Goal: Transaction & Acquisition: Book appointment/travel/reservation

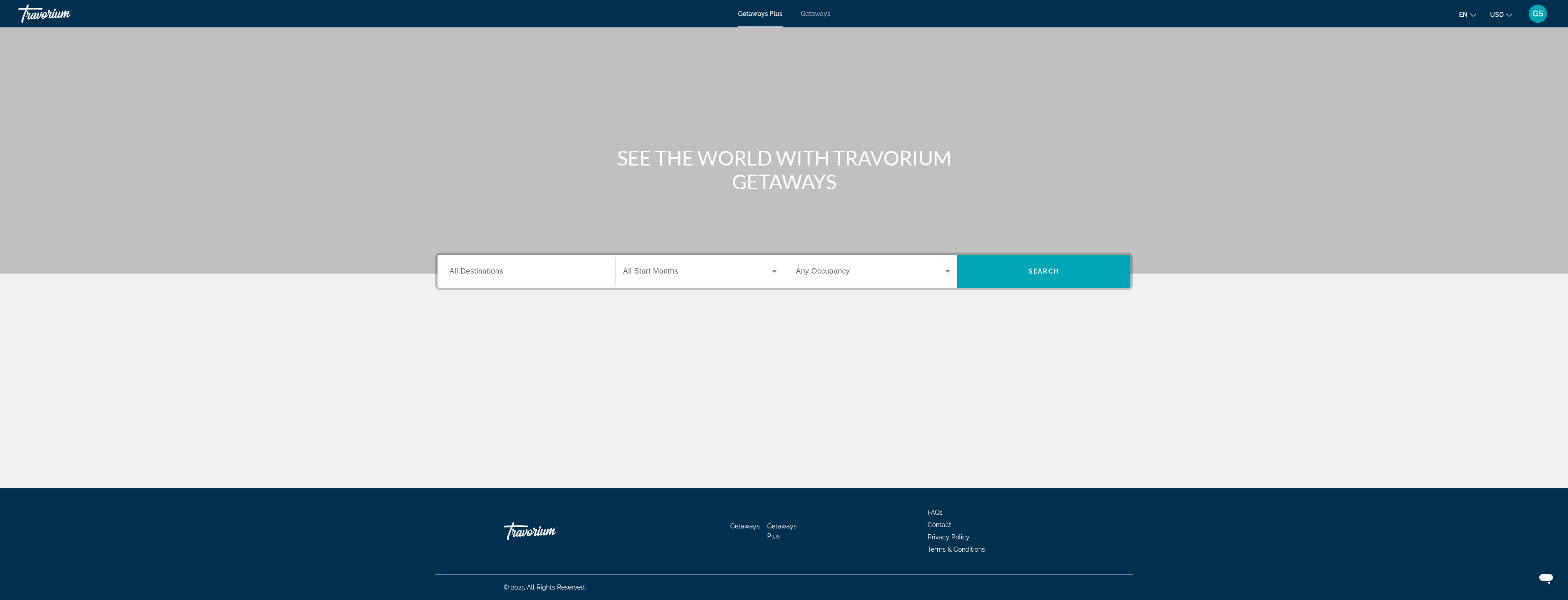
click at [827, 15] on span "Getaways" at bounding box center [816, 13] width 30 height 7
click at [527, 275] on input "Destination All Destinations" at bounding box center [526, 272] width 154 height 11
click at [510, 364] on span "Search widget" at bounding box center [539, 370] width 162 height 22
type input "**********"
click at [706, 266] on span "Search widget" at bounding box center [698, 272] width 149 height 11
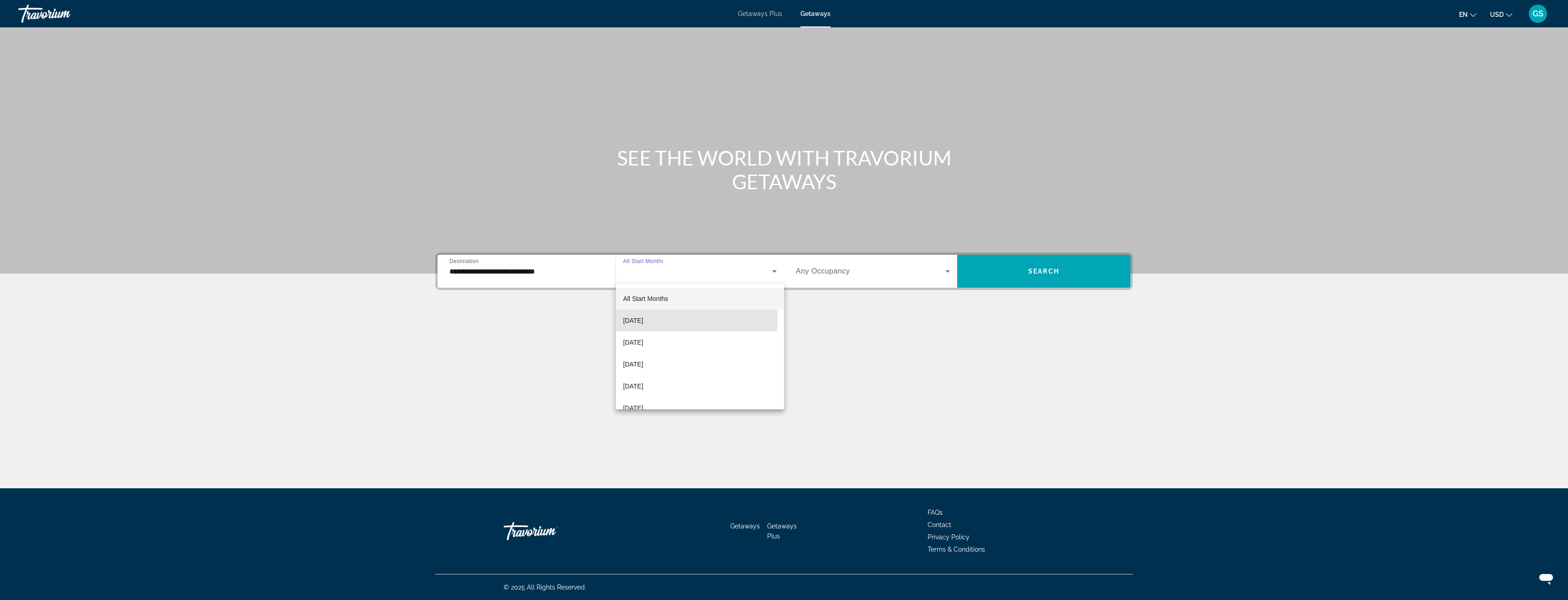
drag, startPoint x: 645, startPoint y: 319, endPoint x: 846, endPoint y: 292, distance: 202.8
click at [643, 317] on span "[DATE]" at bounding box center [633, 320] width 20 height 11
click at [1055, 273] on span "Search" at bounding box center [1043, 272] width 31 height 7
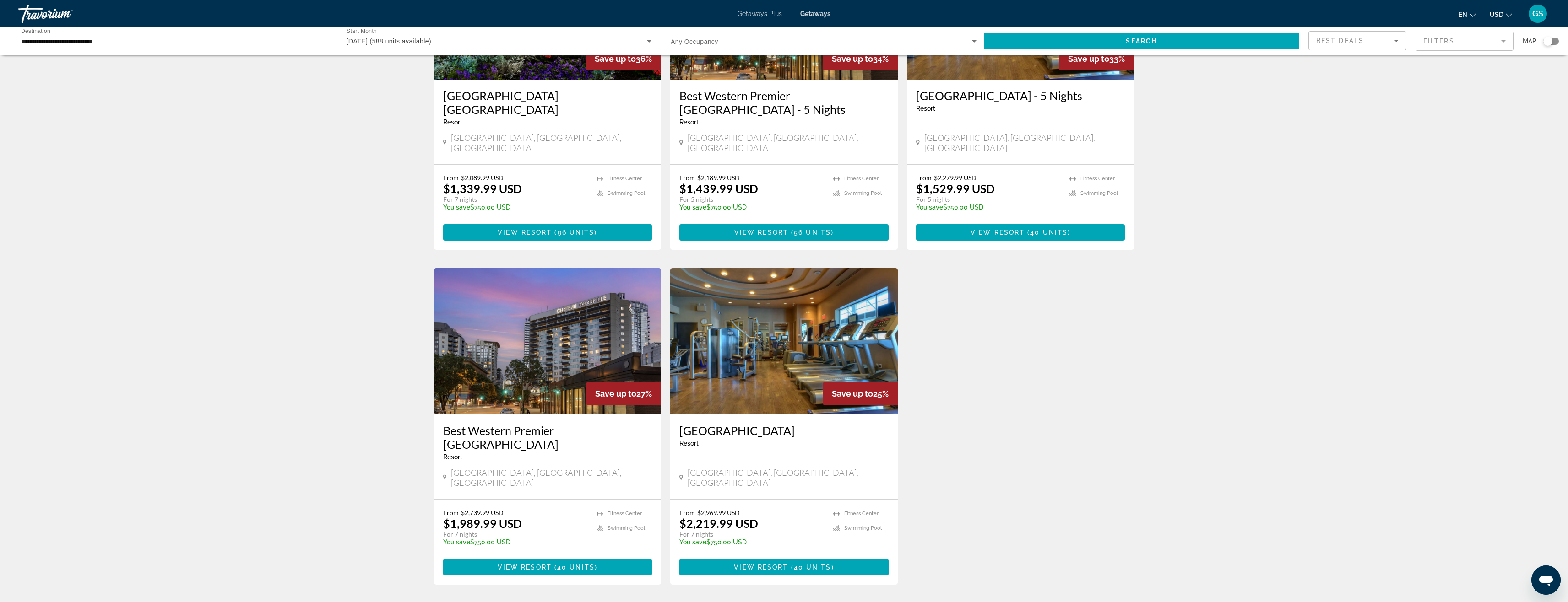
scroll to position [961, 0]
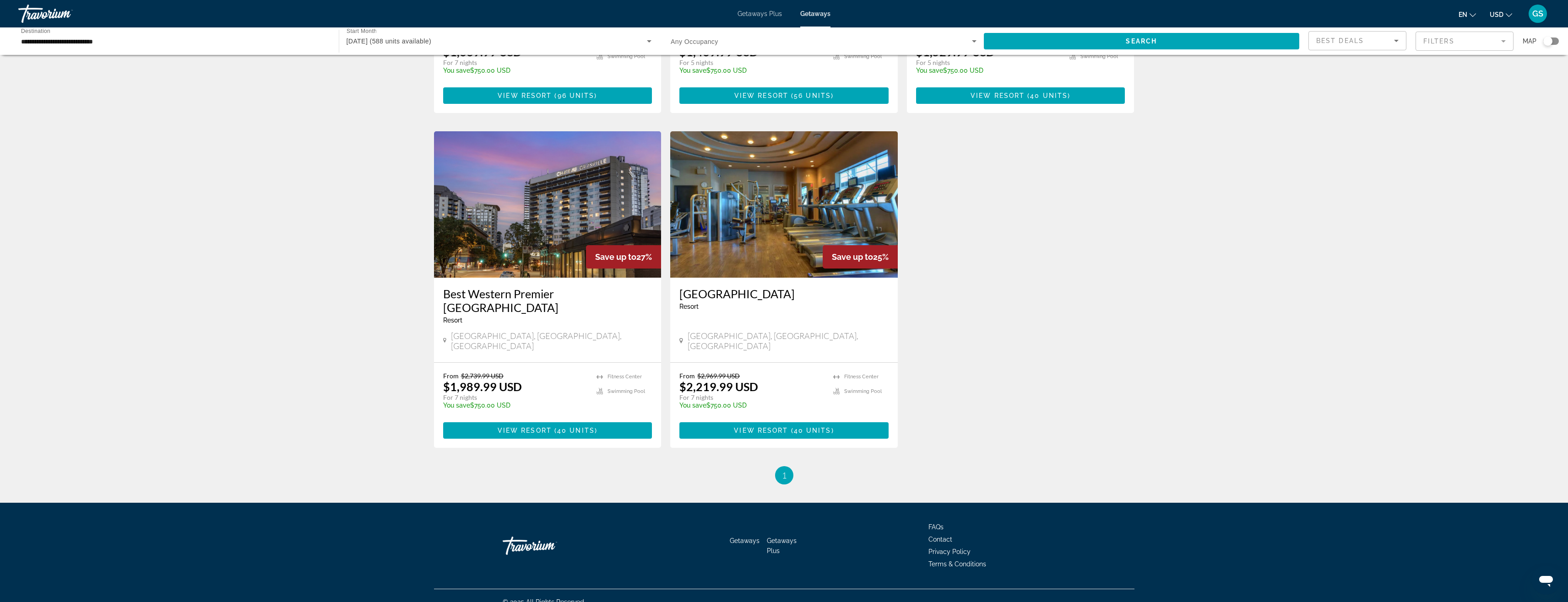
click at [770, 13] on span "Getaways Plus" at bounding box center [759, 13] width 45 height 7
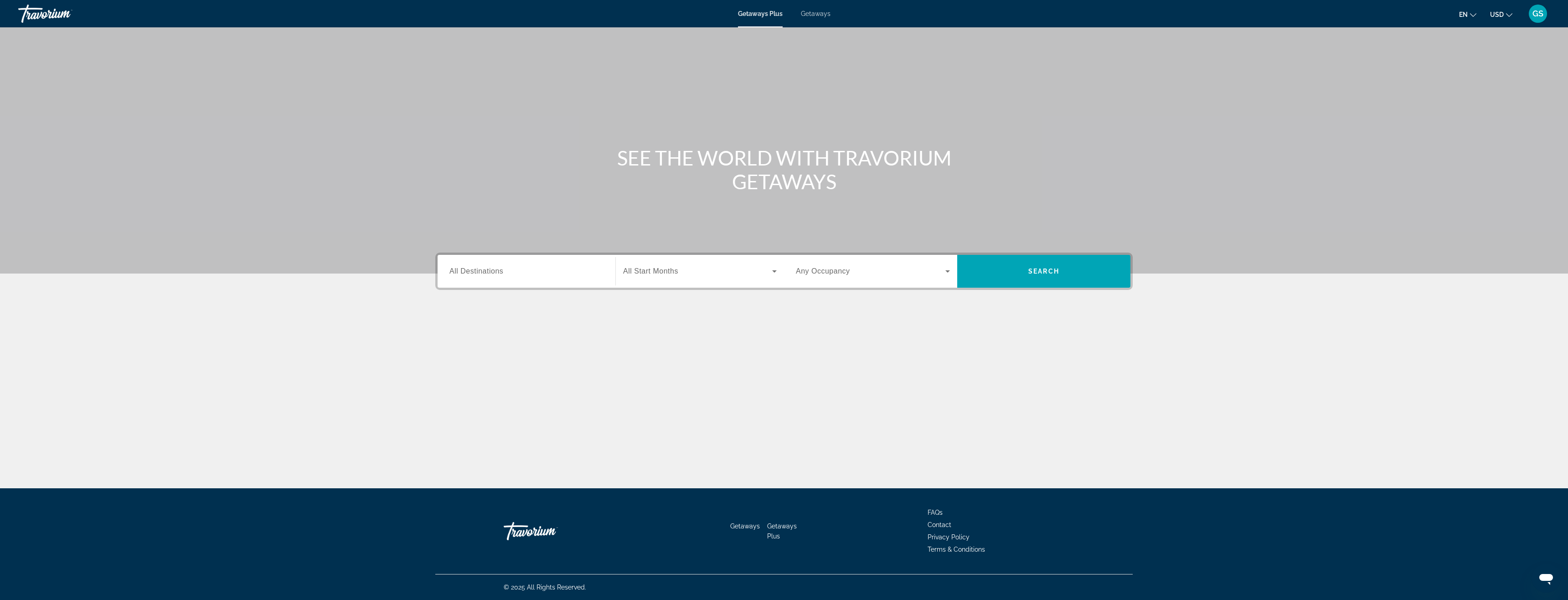
click at [500, 273] on span "All Destinations" at bounding box center [476, 271] width 54 height 8
click at [500, 273] on input "Destination All Destinations" at bounding box center [526, 272] width 154 height 11
click at [449, 378] on icon "Toggle Canada (1,715 units available)" at bounding box center [450, 378] width 9 height 9
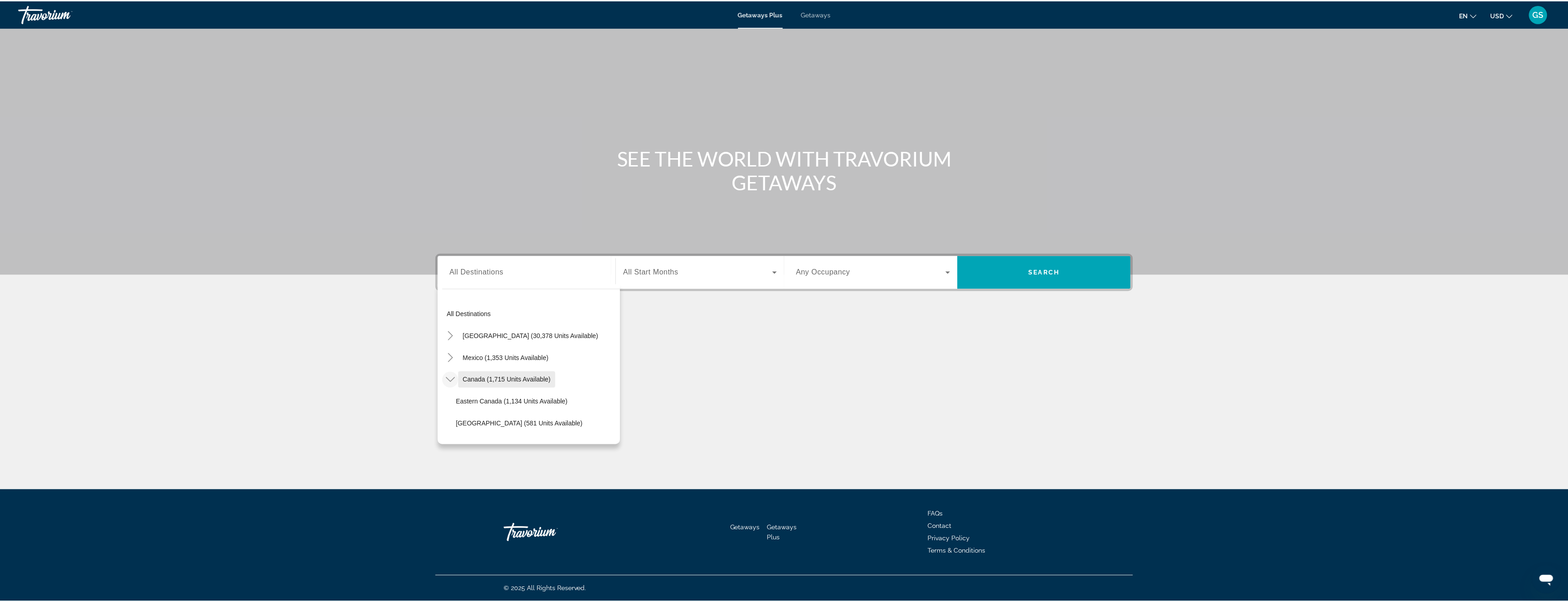
scroll to position [46, 0]
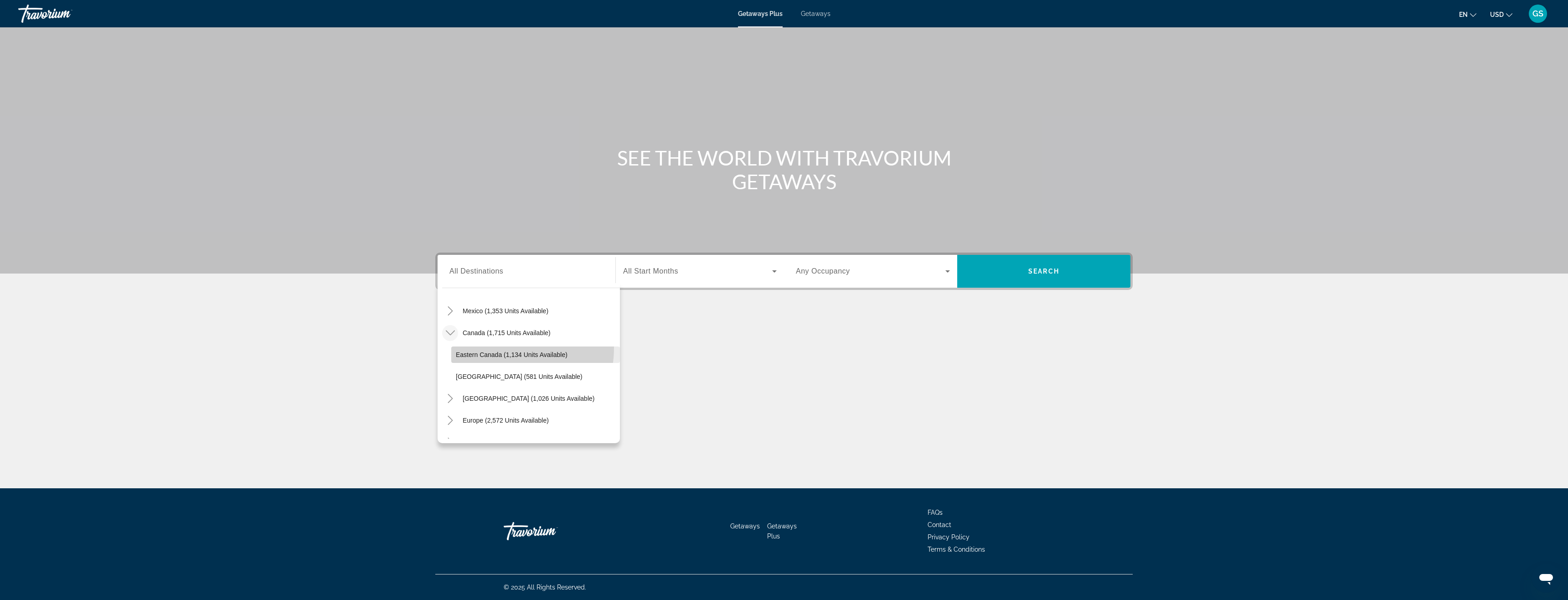
click at [497, 348] on span "Search widget" at bounding box center [535, 355] width 169 height 22
type input "**********"
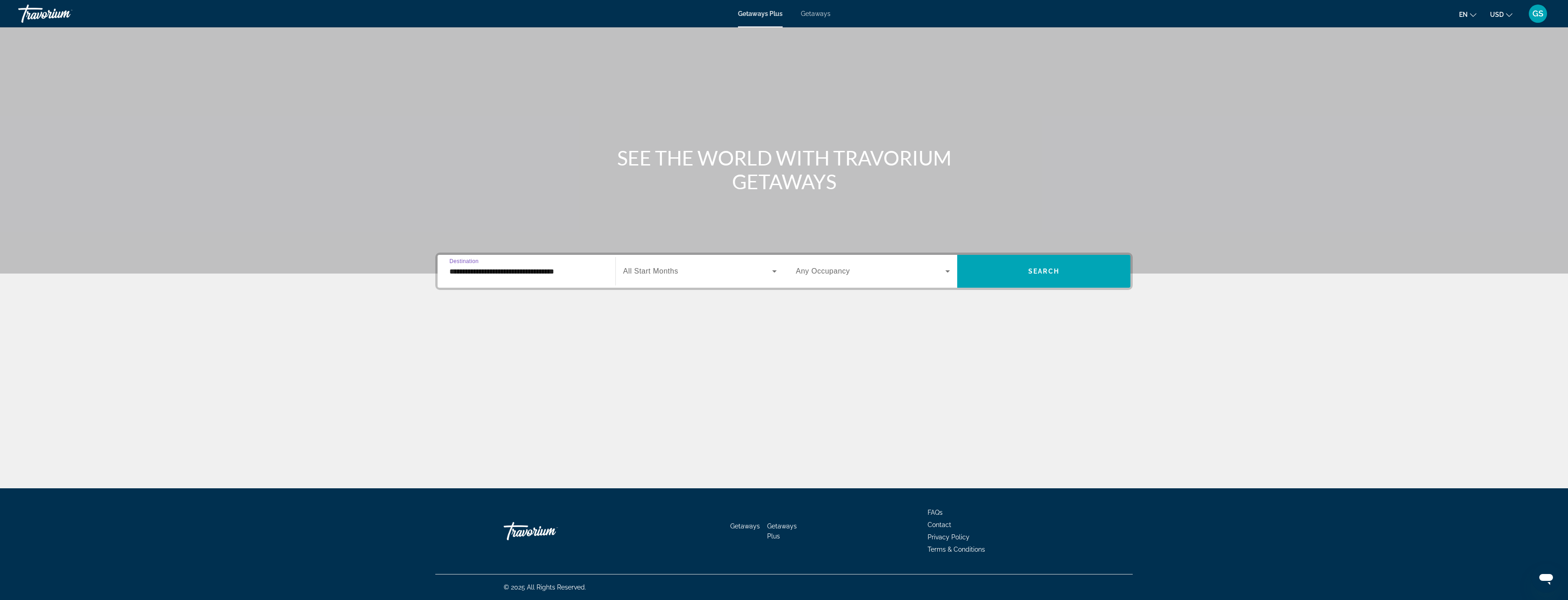
click at [713, 274] on span "Search widget" at bounding box center [698, 272] width 149 height 11
click at [643, 323] on span "[DATE]" at bounding box center [633, 320] width 20 height 11
click at [1036, 274] on button "Search" at bounding box center [1044, 272] width 173 height 33
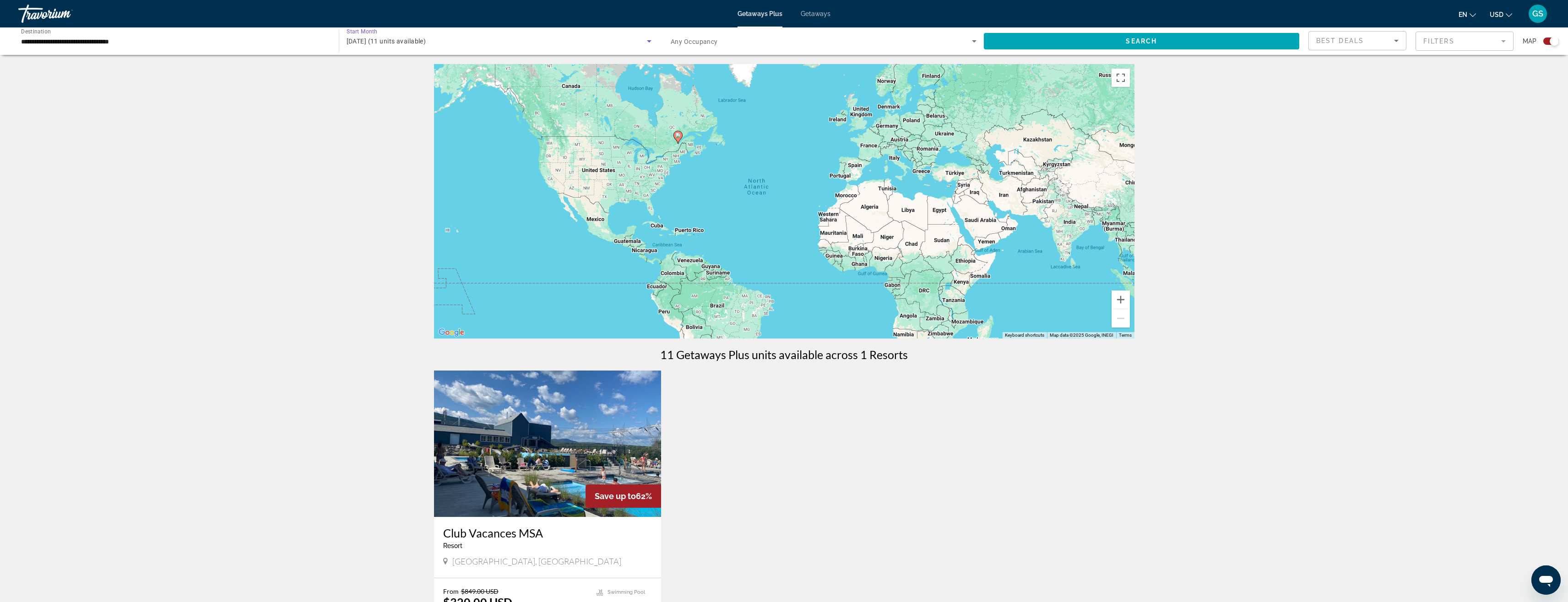
click at [650, 41] on icon "Search widget" at bounding box center [649, 42] width 4 height 2
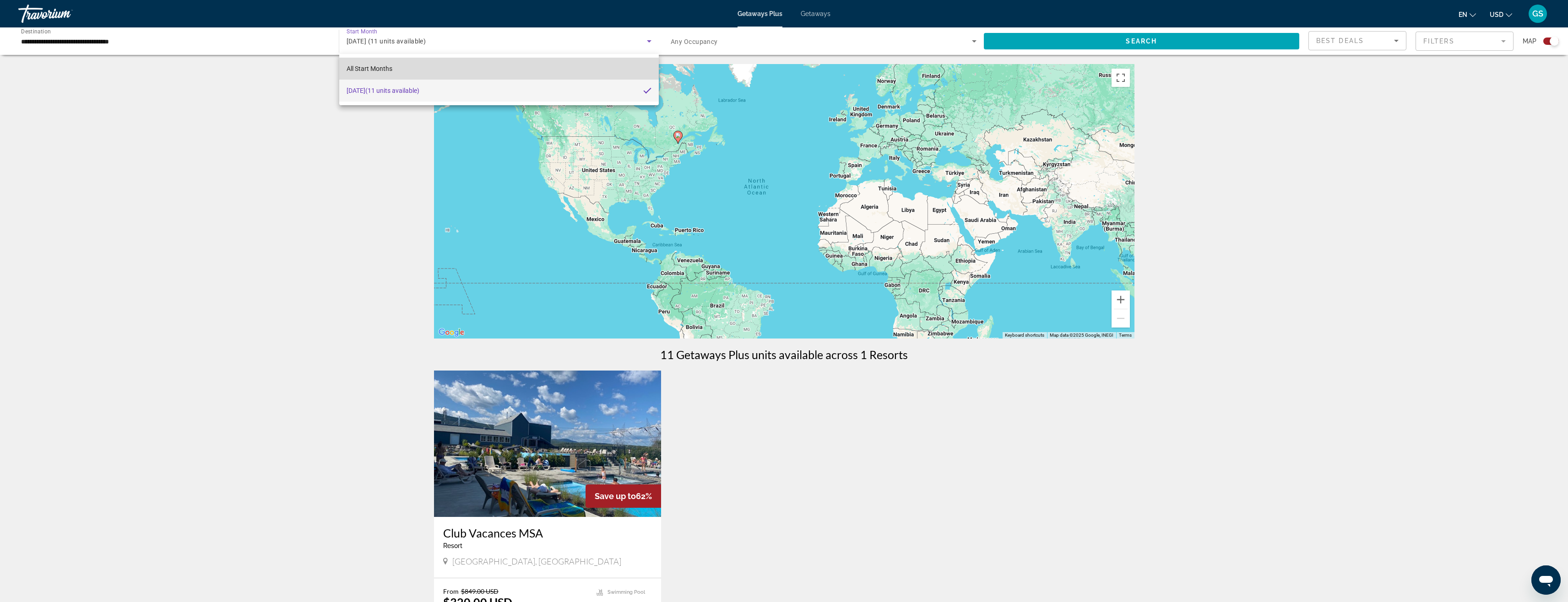
click at [383, 70] on span "All Start Months" at bounding box center [369, 68] width 46 height 7
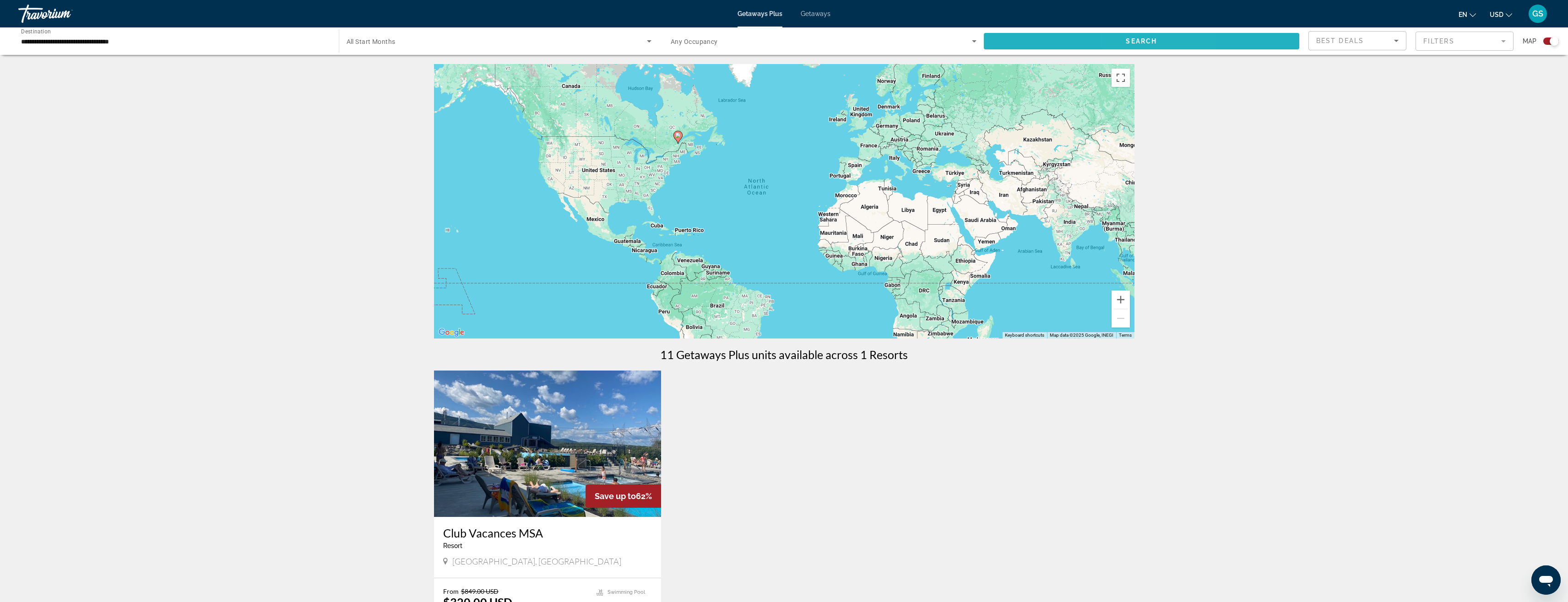
click at [1152, 43] on span "Search" at bounding box center [1141, 41] width 31 height 7
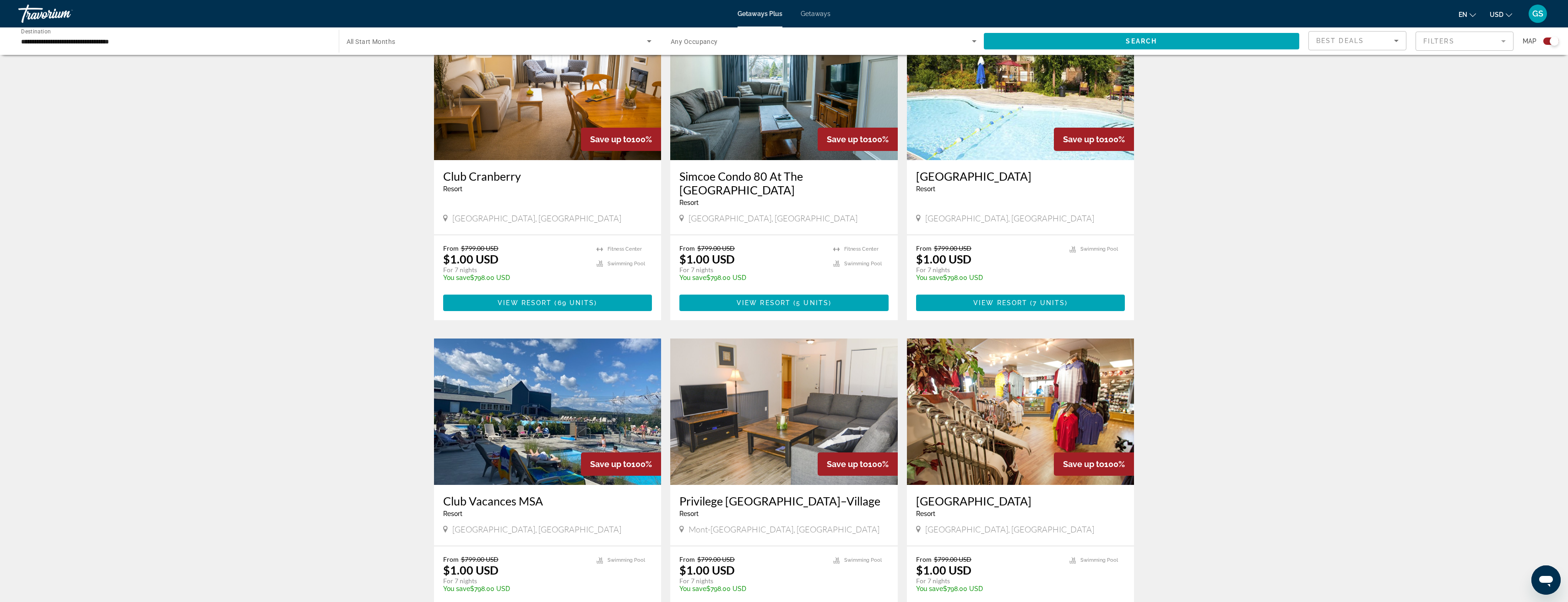
scroll to position [1190, 0]
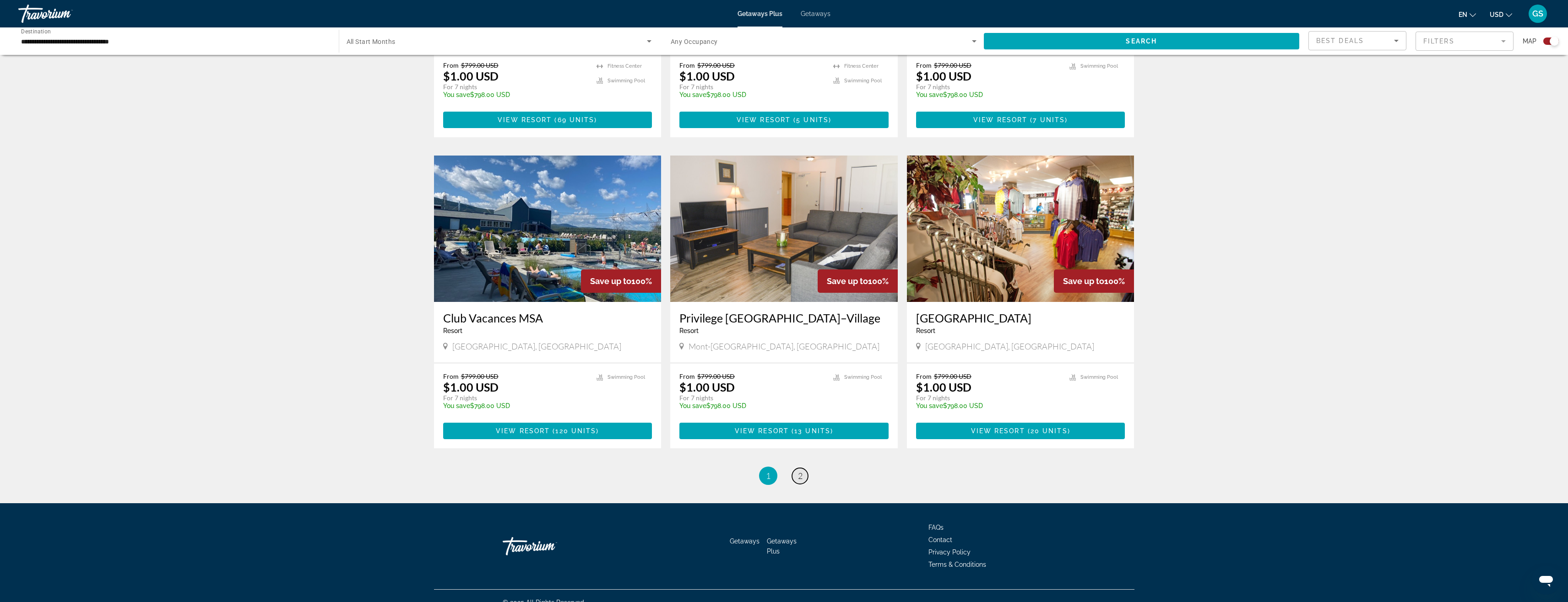
click at [801, 479] on span "2" at bounding box center [800, 476] width 4 height 10
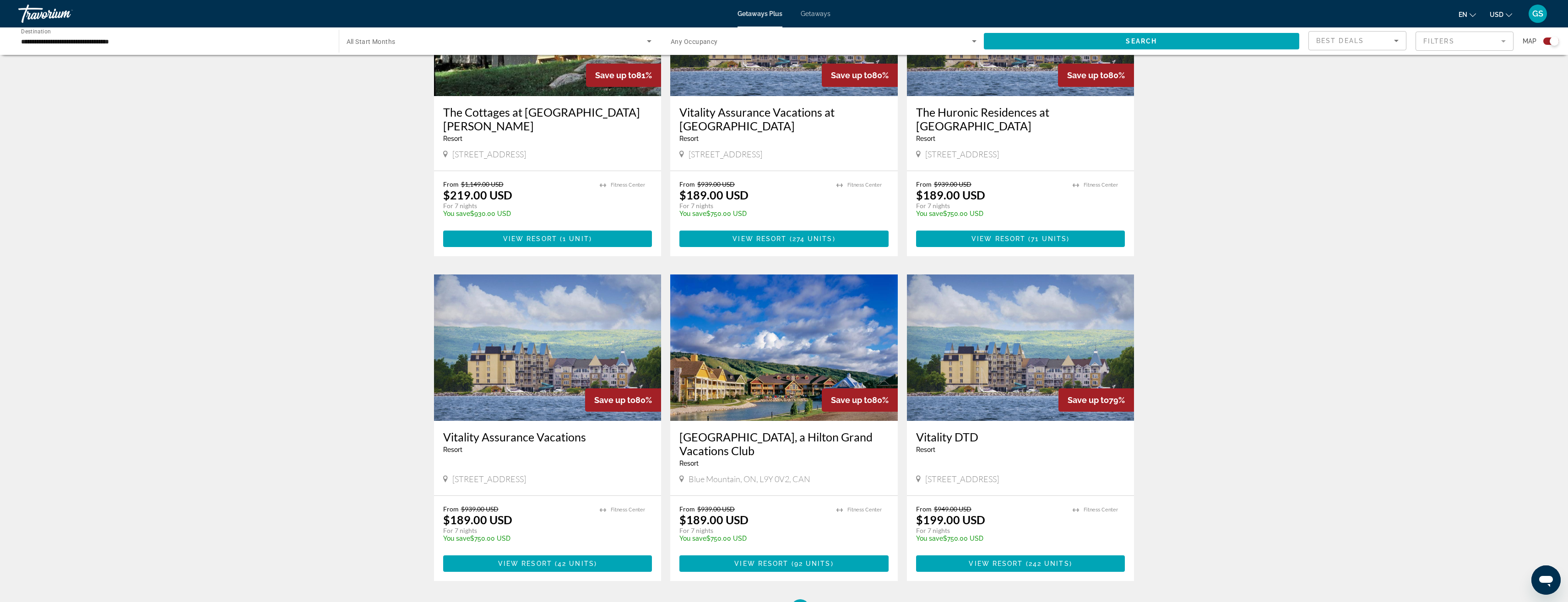
scroll to position [870, 0]
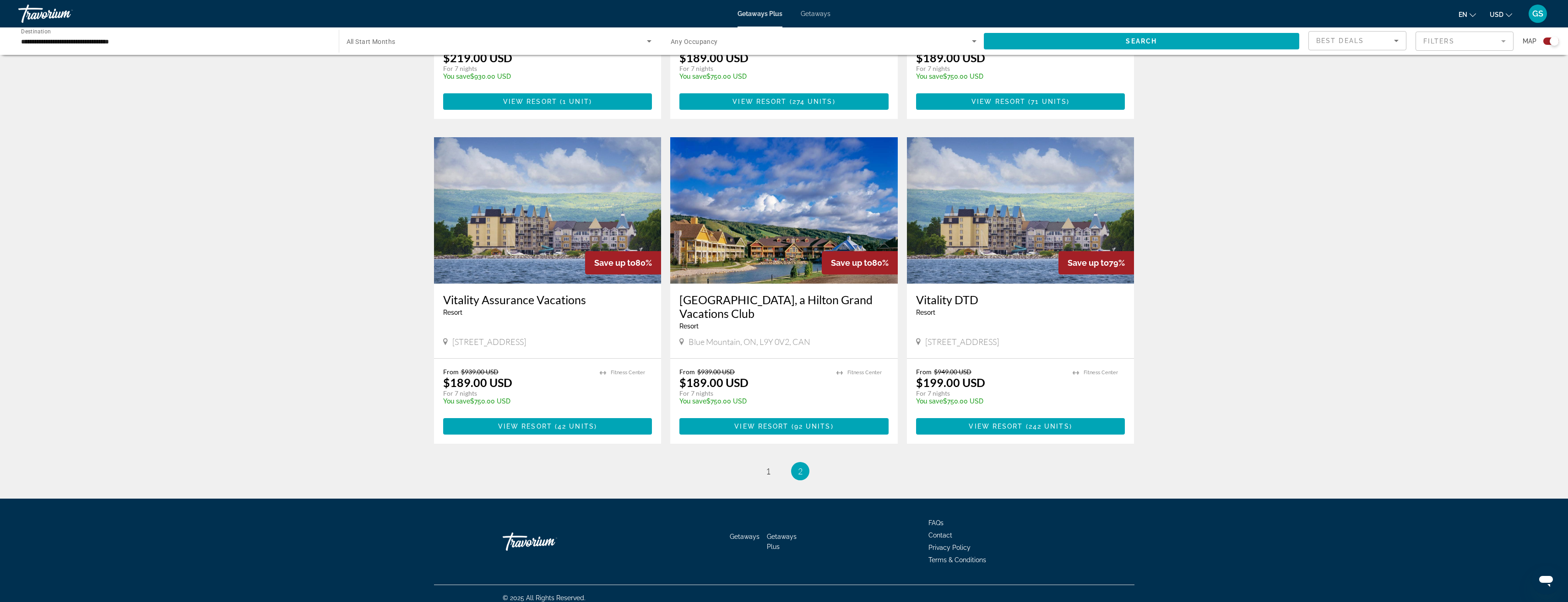
click at [781, 236] on img "Main content" at bounding box center [784, 211] width 227 height 147
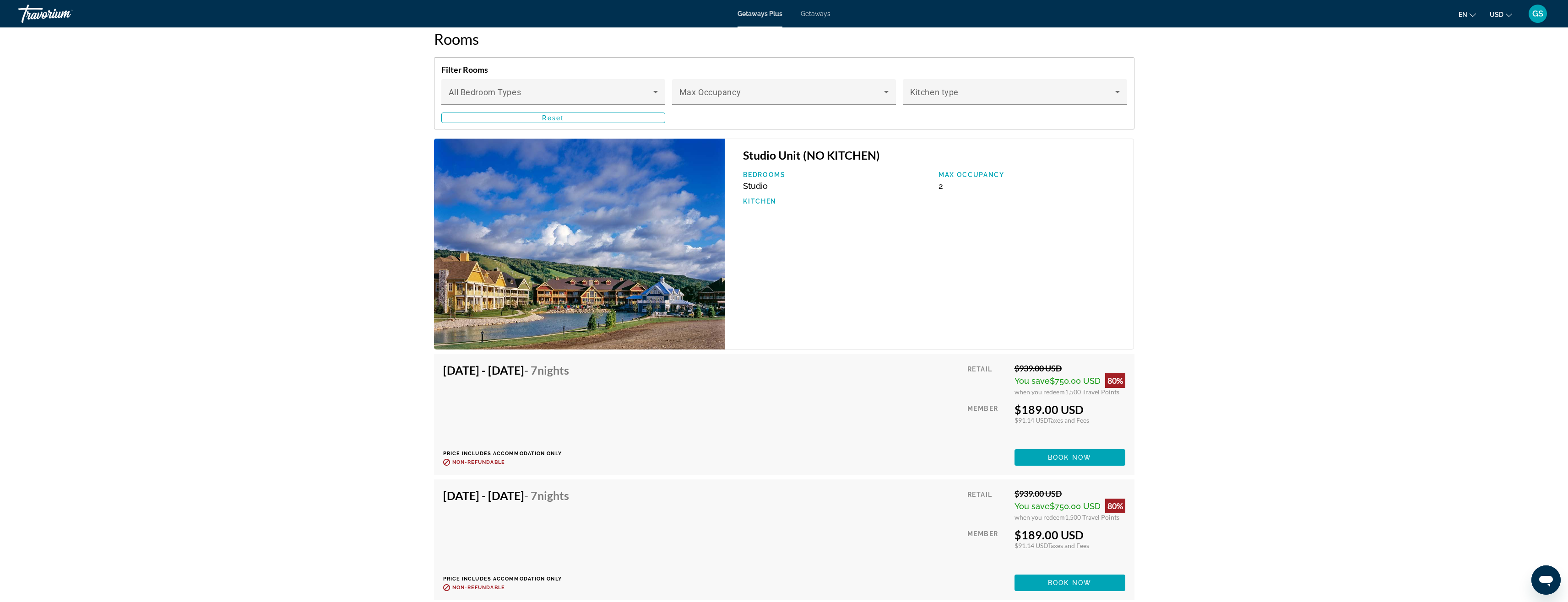
scroll to position [1373, 0]
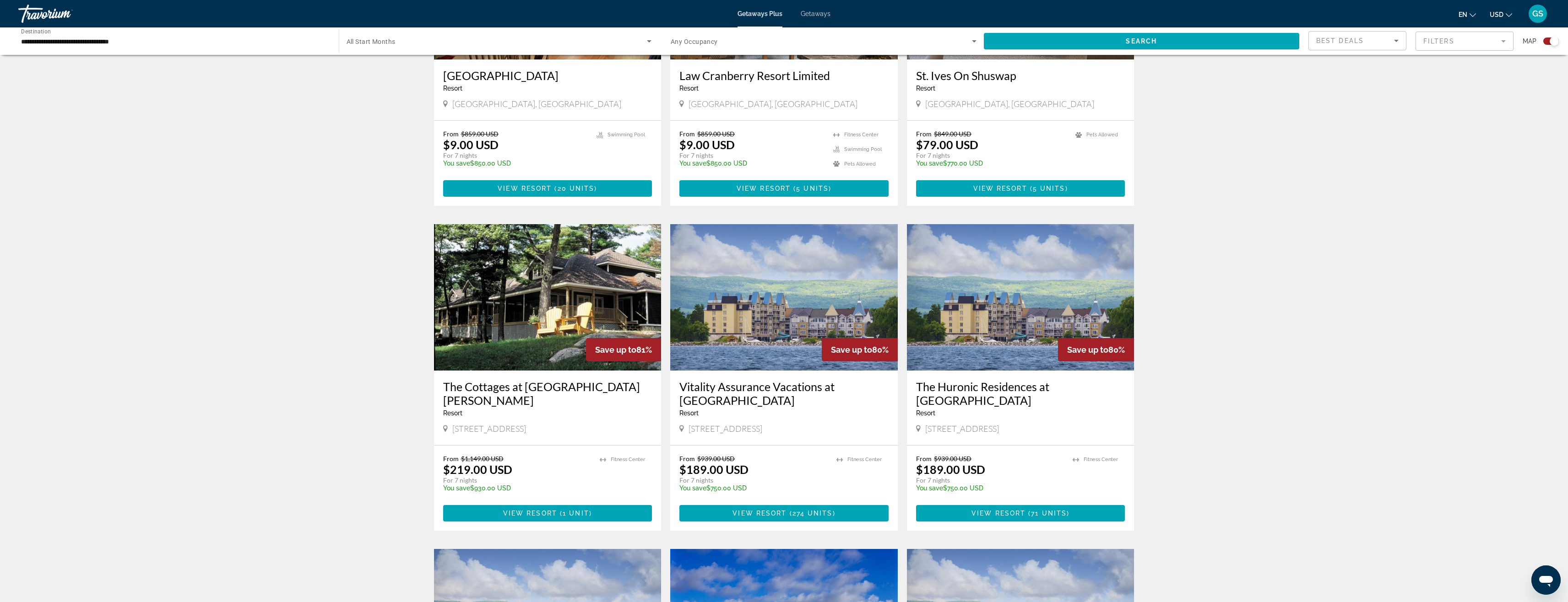
scroll to position [274, 0]
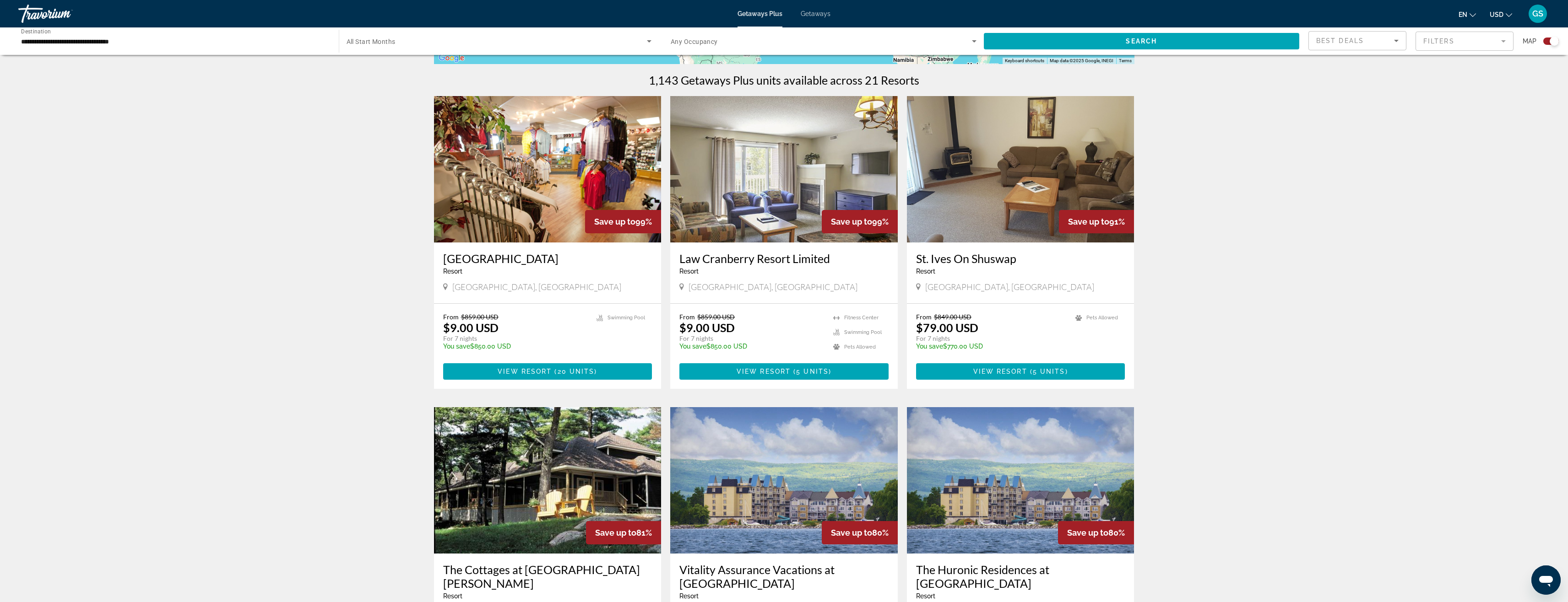
click at [649, 39] on icon "Search widget" at bounding box center [649, 41] width 11 height 11
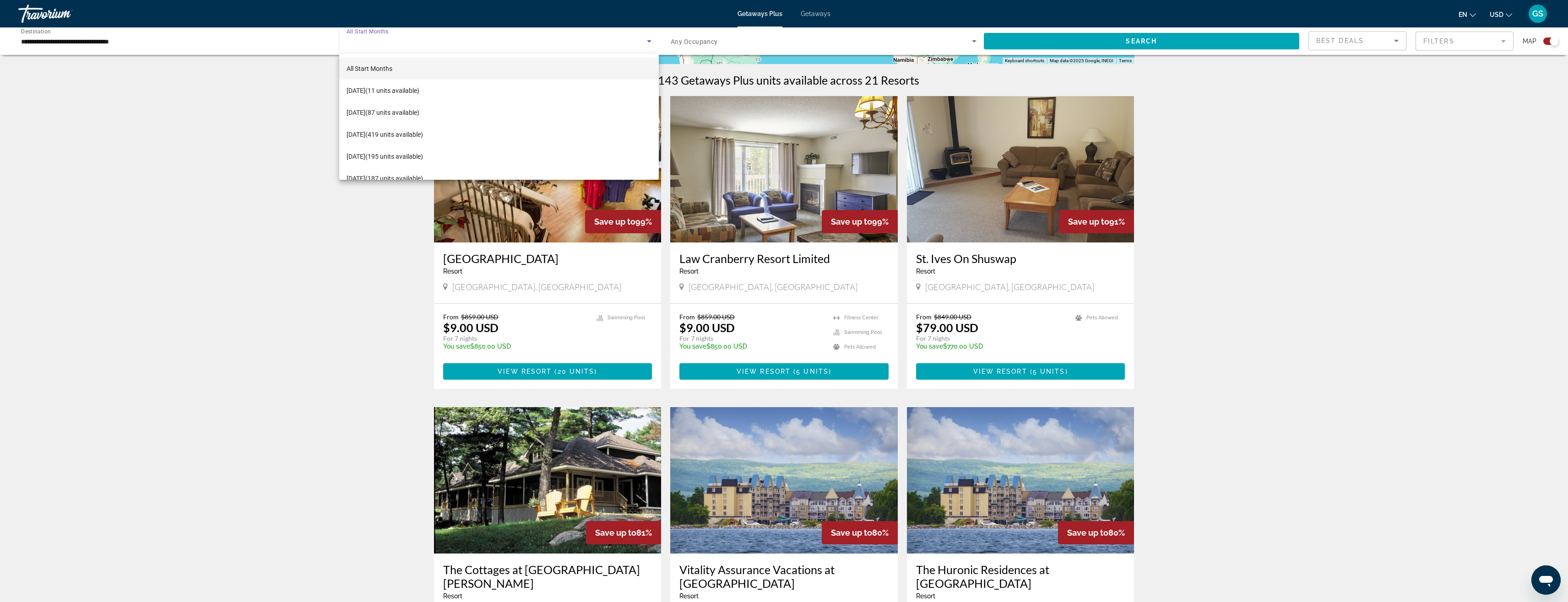
click at [200, 134] on div at bounding box center [784, 301] width 1568 height 602
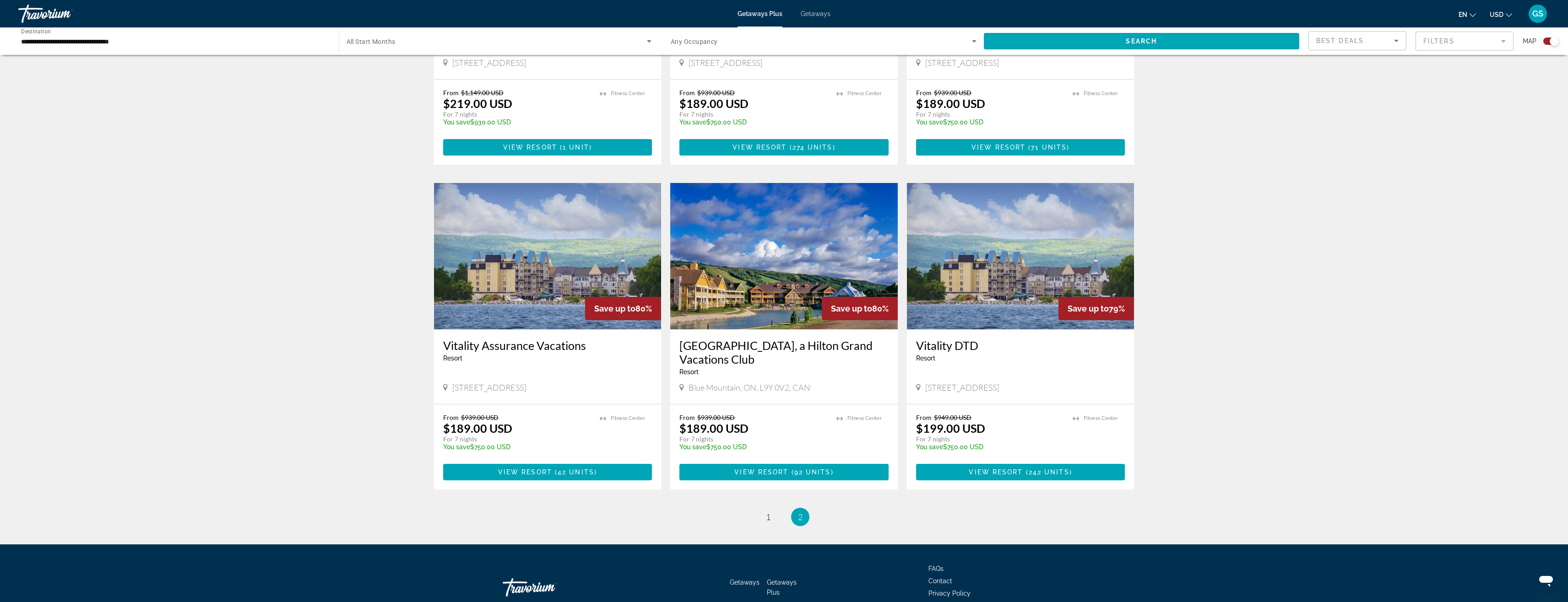
scroll to position [504, 0]
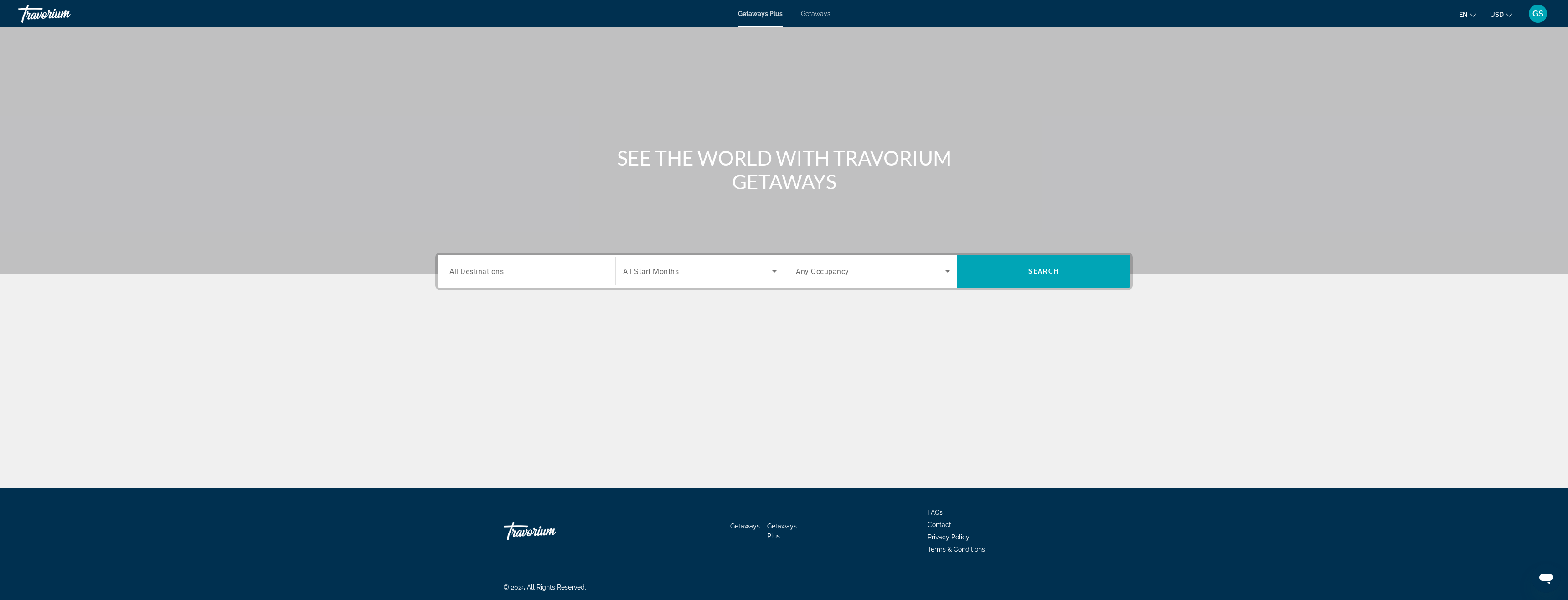
click at [483, 273] on span "All Destinations" at bounding box center [476, 271] width 54 height 9
click at [483, 273] on input "Destination All Destinations" at bounding box center [526, 272] width 154 height 11
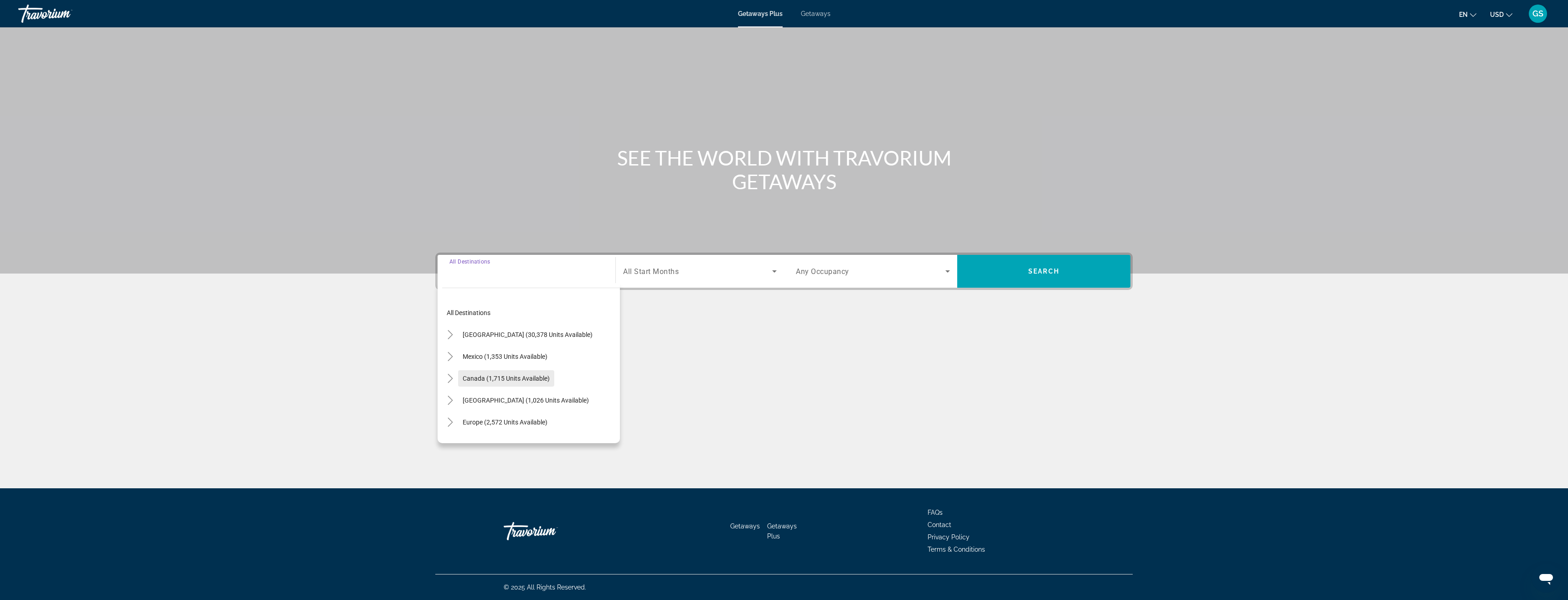
click at [489, 381] on span "Canada (1,715 units available)" at bounding box center [506, 379] width 87 height 7
type input "**********"
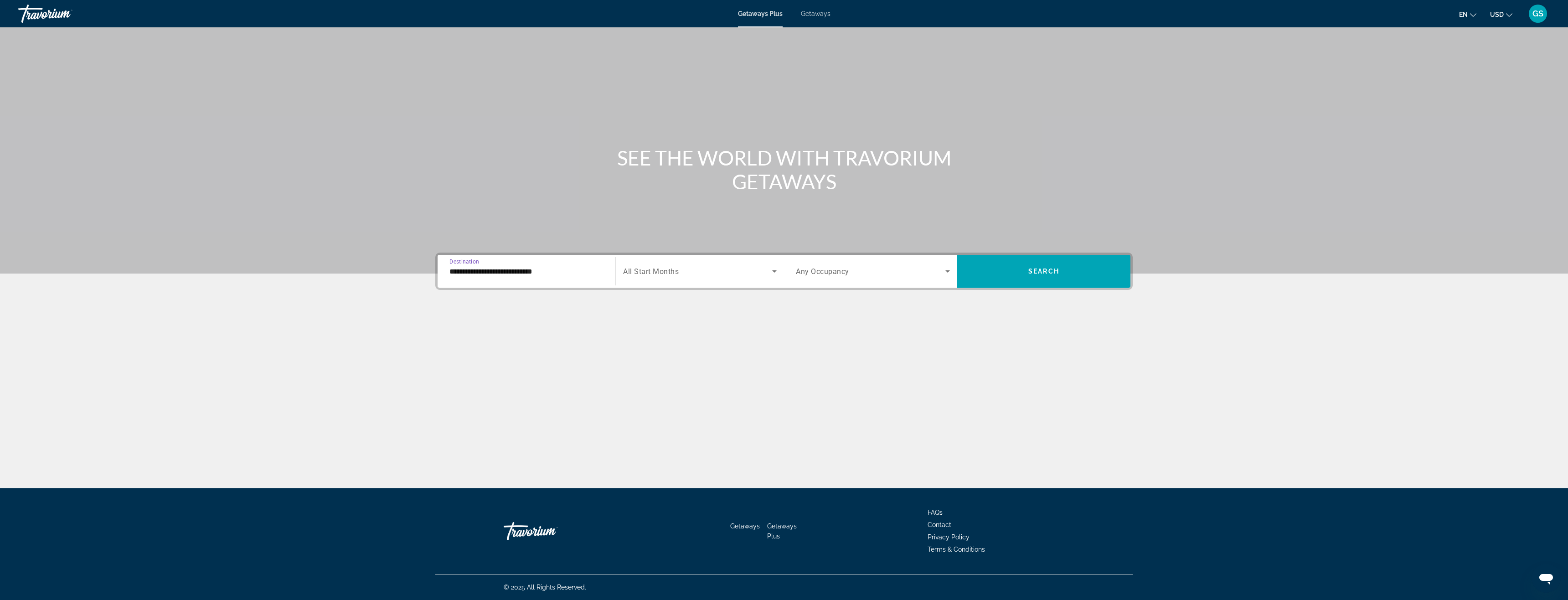
click at [725, 270] on span "Search widget" at bounding box center [698, 272] width 149 height 11
click at [642, 343] on span "[DATE]" at bounding box center [632, 342] width 19 height 11
click at [832, 272] on span "Any Occupancy" at bounding box center [822, 272] width 54 height 9
click at [811, 362] on span "4 Travelers" at bounding box center [811, 364] width 30 height 11
click at [1067, 272] on span "Search widget" at bounding box center [1044, 272] width 173 height 22
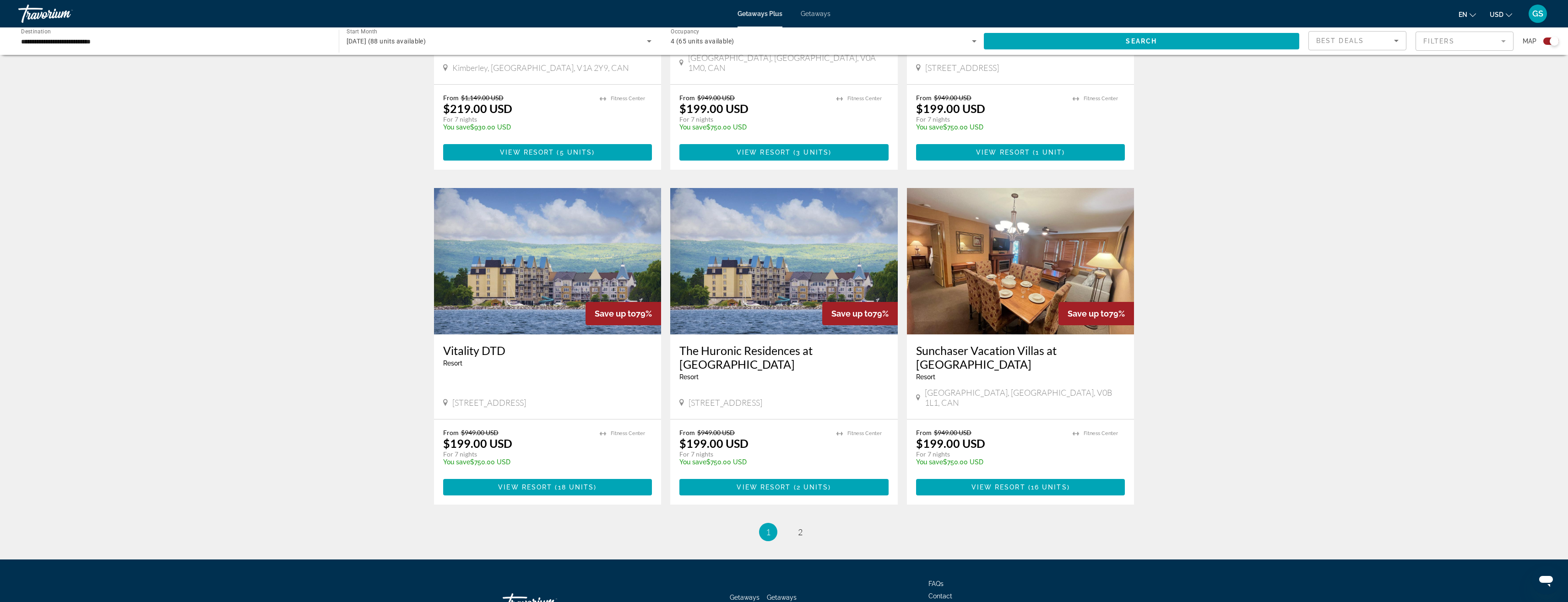
scroll to position [1176, 0]
